Goal: Task Accomplishment & Management: Manage account settings

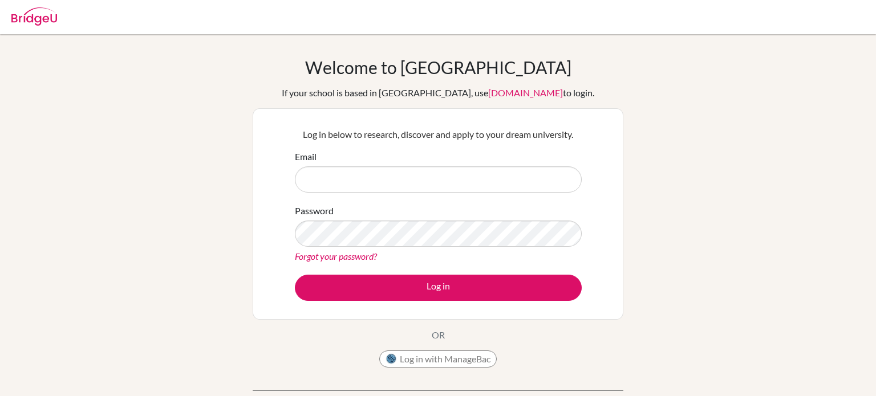
type input "[EMAIL_ADDRESS][DOMAIN_NAME]"
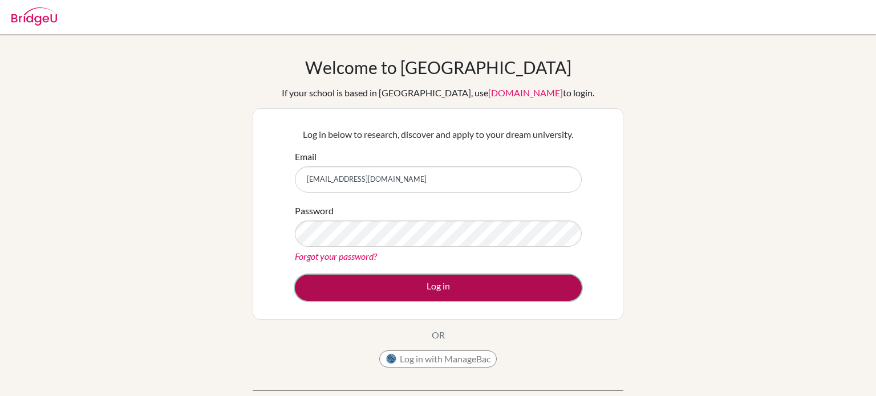
click at [490, 286] on button "Log in" at bounding box center [438, 288] width 287 height 26
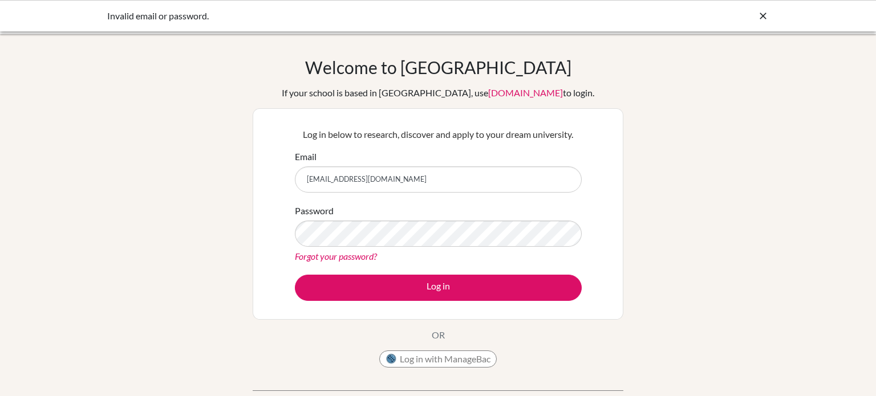
click at [353, 177] on input "[EMAIL_ADDRESS][DOMAIN_NAME]" at bounding box center [438, 180] width 287 height 26
click at [295, 275] on button "Log in" at bounding box center [438, 288] width 287 height 26
click at [329, 266] on form "Email [EMAIL_ADDRESS][DOMAIN_NAME] Password Forgot your password? Log in" at bounding box center [438, 225] width 287 height 151
click at [324, 250] on div "Forgot your password?" at bounding box center [438, 257] width 287 height 14
click at [327, 255] on link "Forgot your password?" at bounding box center [336, 256] width 82 height 11
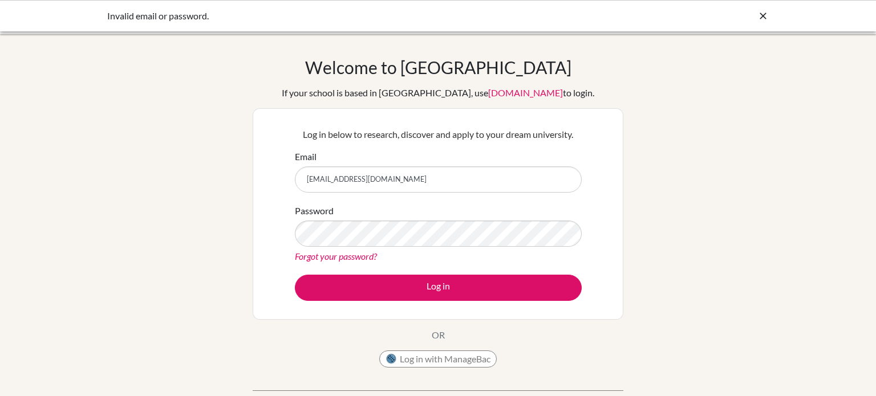
click at [362, 256] on link "Forgot your password?" at bounding box center [336, 256] width 82 height 11
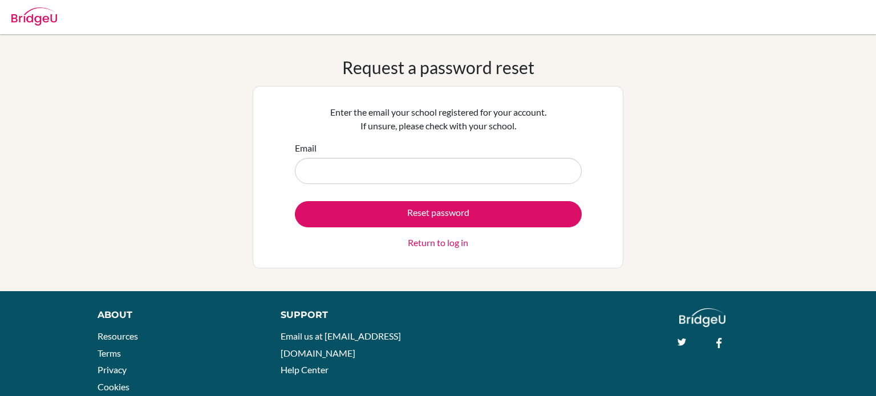
click at [430, 168] on input "Email" at bounding box center [438, 171] width 287 height 26
type input "[EMAIL_ADDRESS][DOMAIN_NAME]"
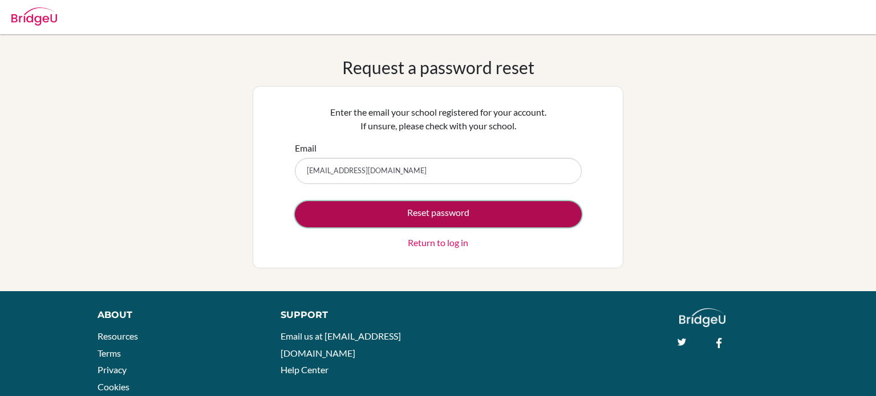
click at [452, 209] on button "Reset password" at bounding box center [438, 214] width 287 height 26
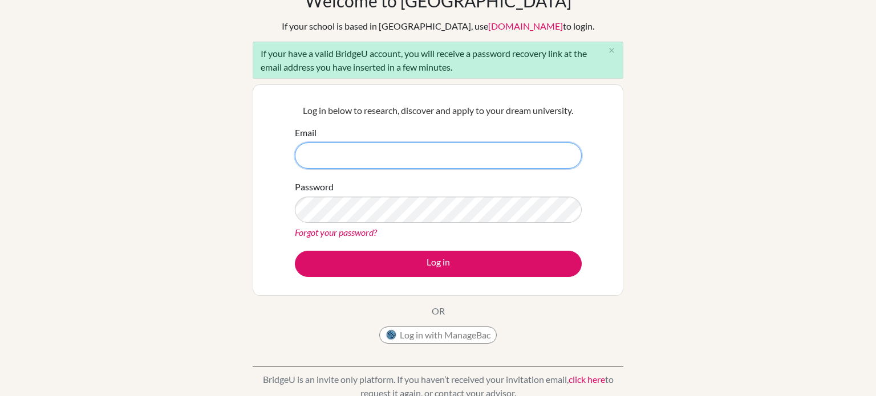
scroll to position [70, 0]
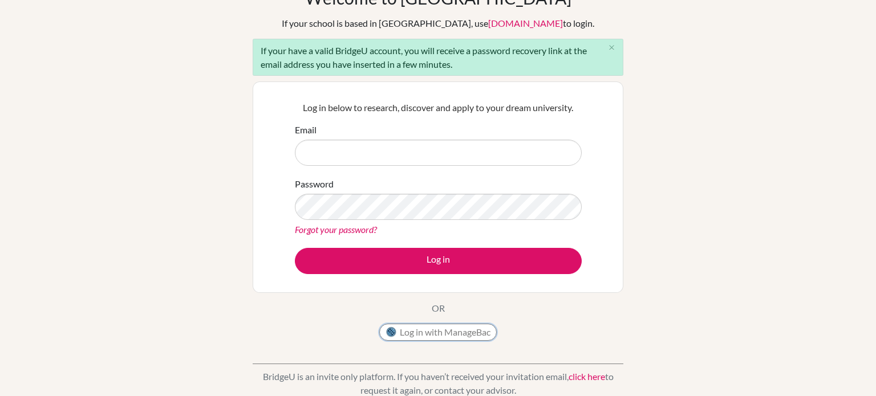
click at [424, 337] on button "Log in with ManageBac" at bounding box center [437, 332] width 117 height 17
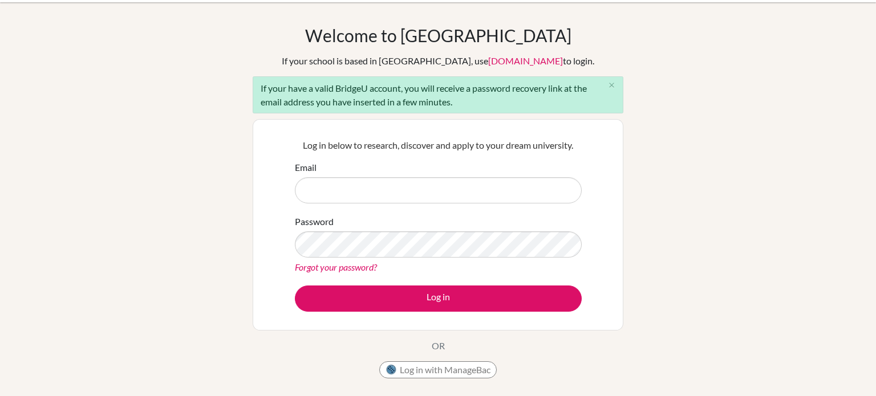
scroll to position [0, 0]
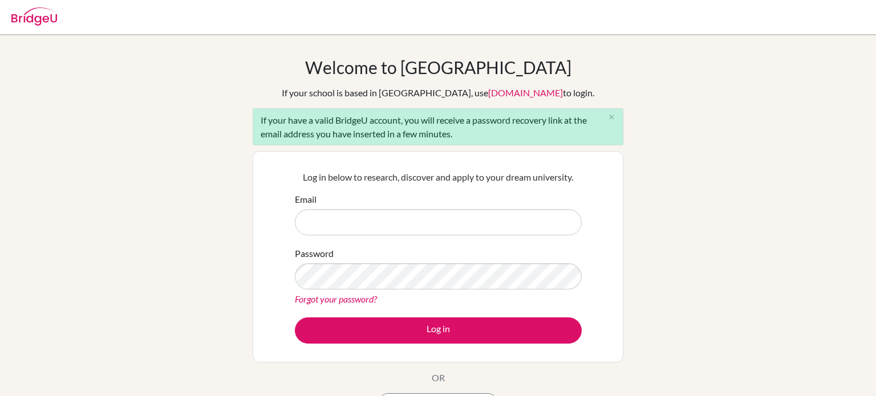
click at [22, 14] on img at bounding box center [34, 16] width 46 height 18
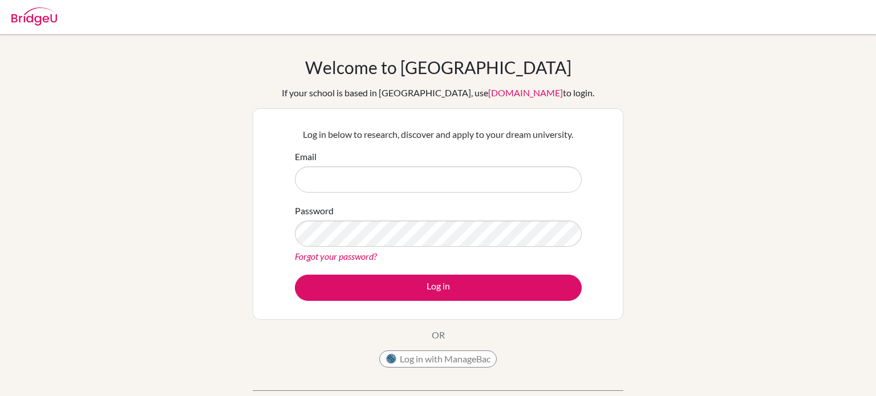
click at [22, 17] on img at bounding box center [34, 16] width 46 height 18
click at [46, 22] on img at bounding box center [34, 16] width 46 height 18
